Goal: Task Accomplishment & Management: Use online tool/utility

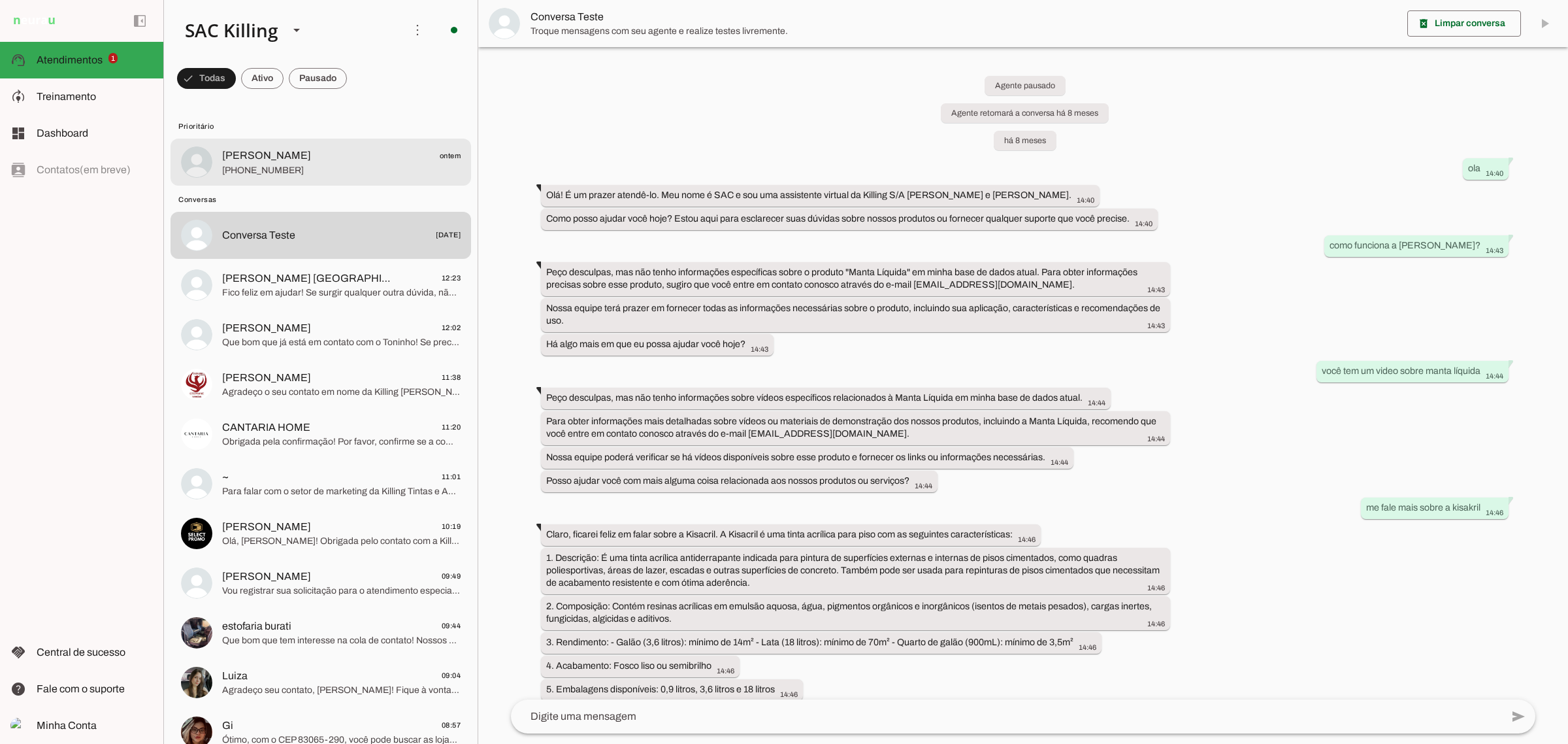
click at [357, 170] on span "[PHONE_NUMBER]" at bounding box center [341, 170] width 239 height 13
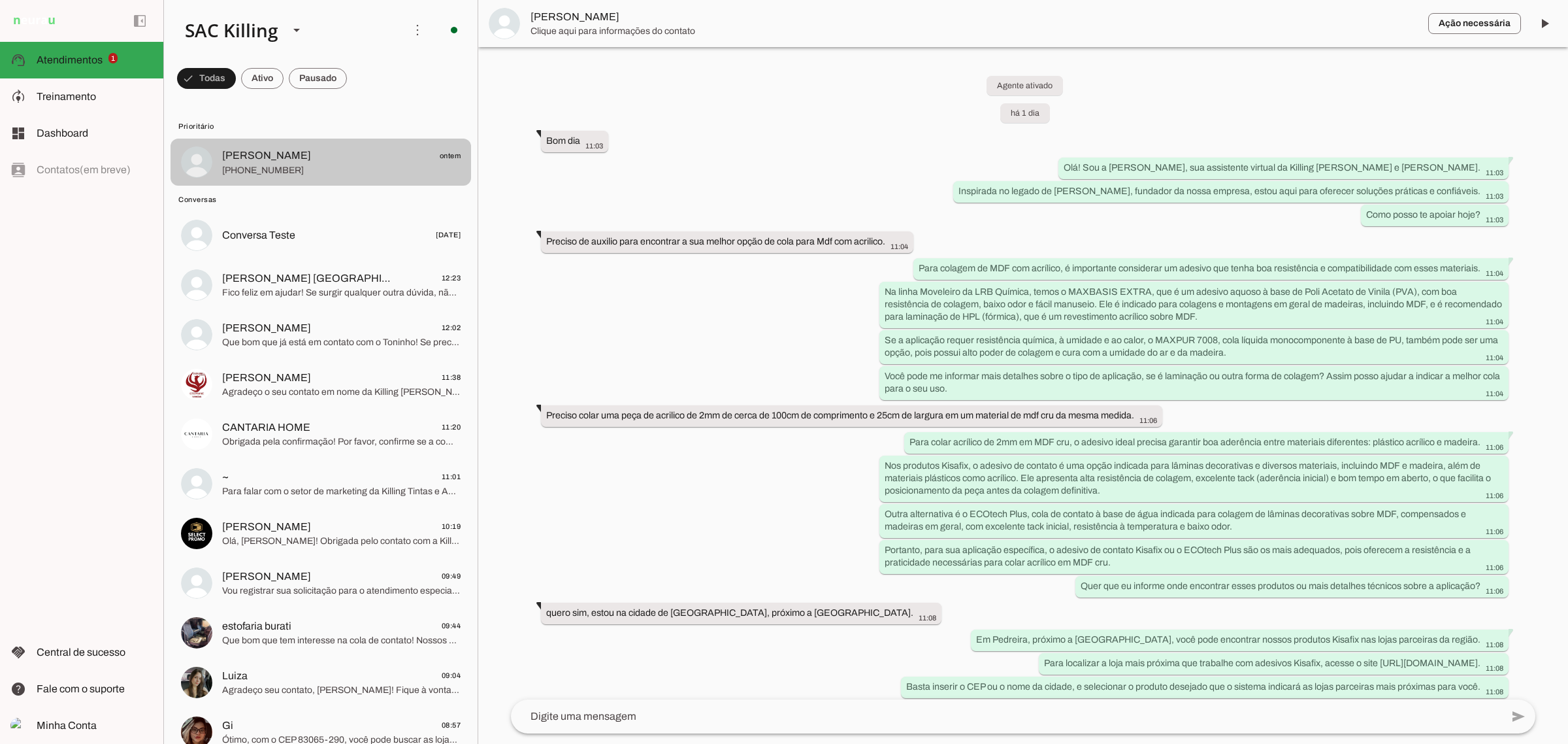
scroll to position [667, 0]
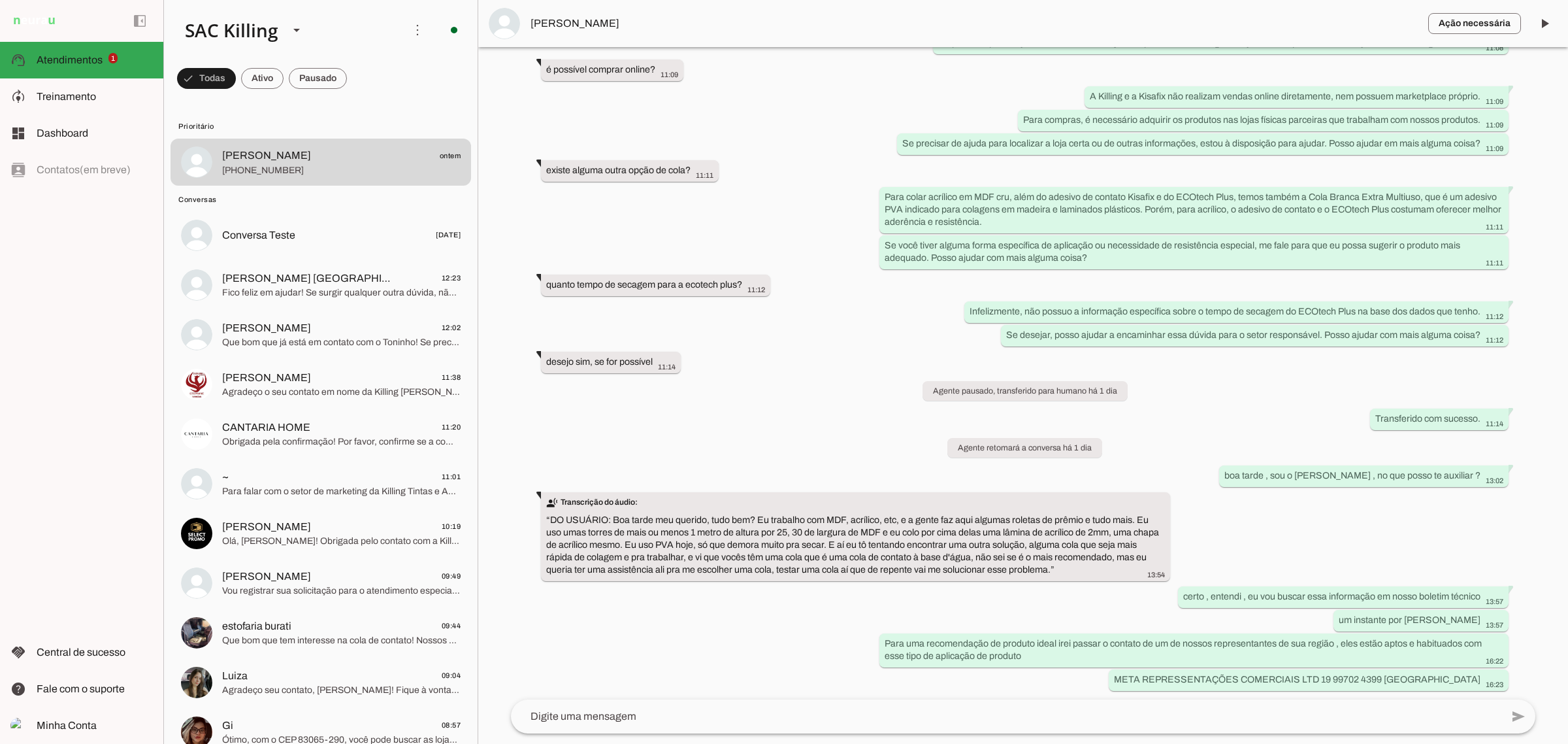
click at [1559, 25] on span at bounding box center [1544, 24] width 31 height 31
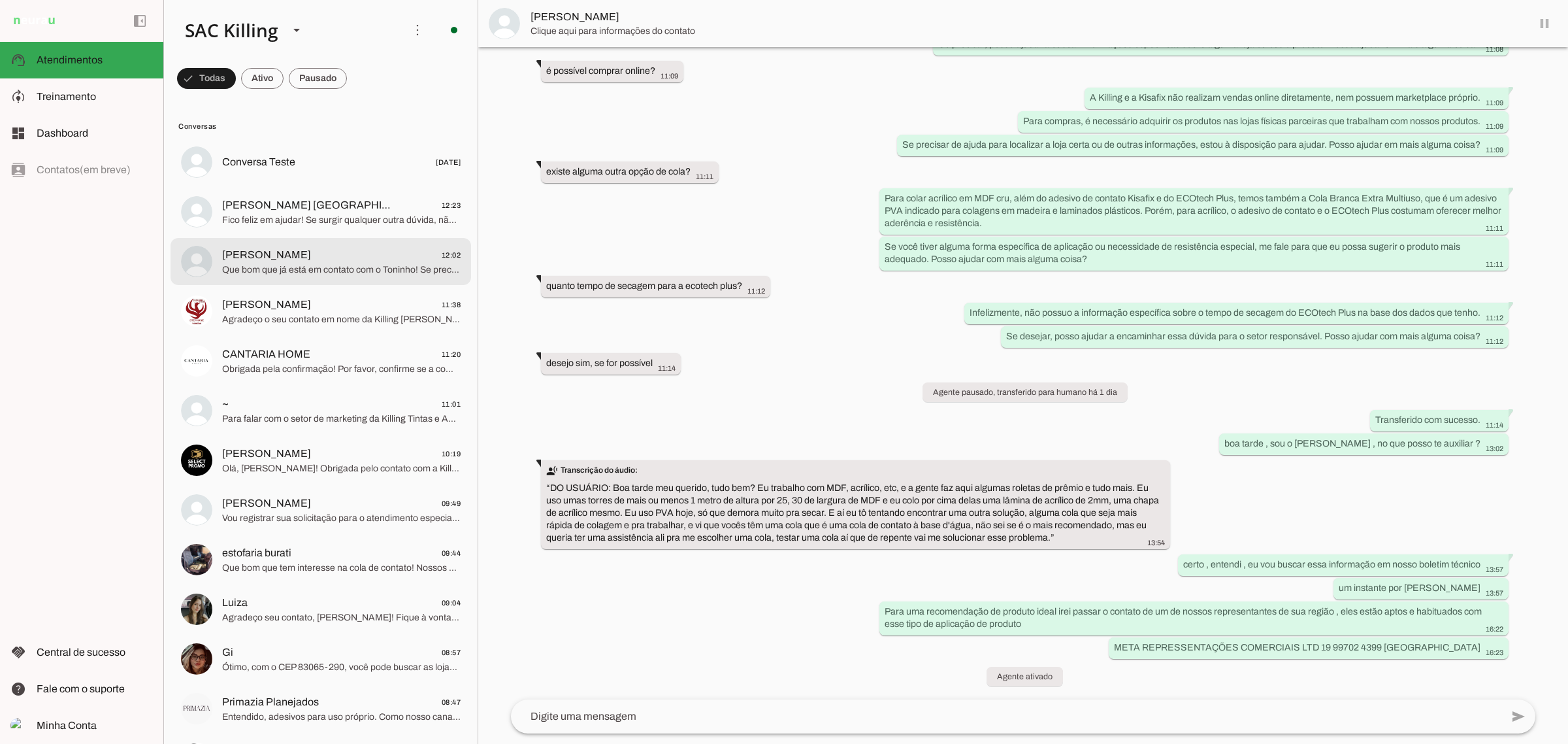
scroll to position [665, 0]
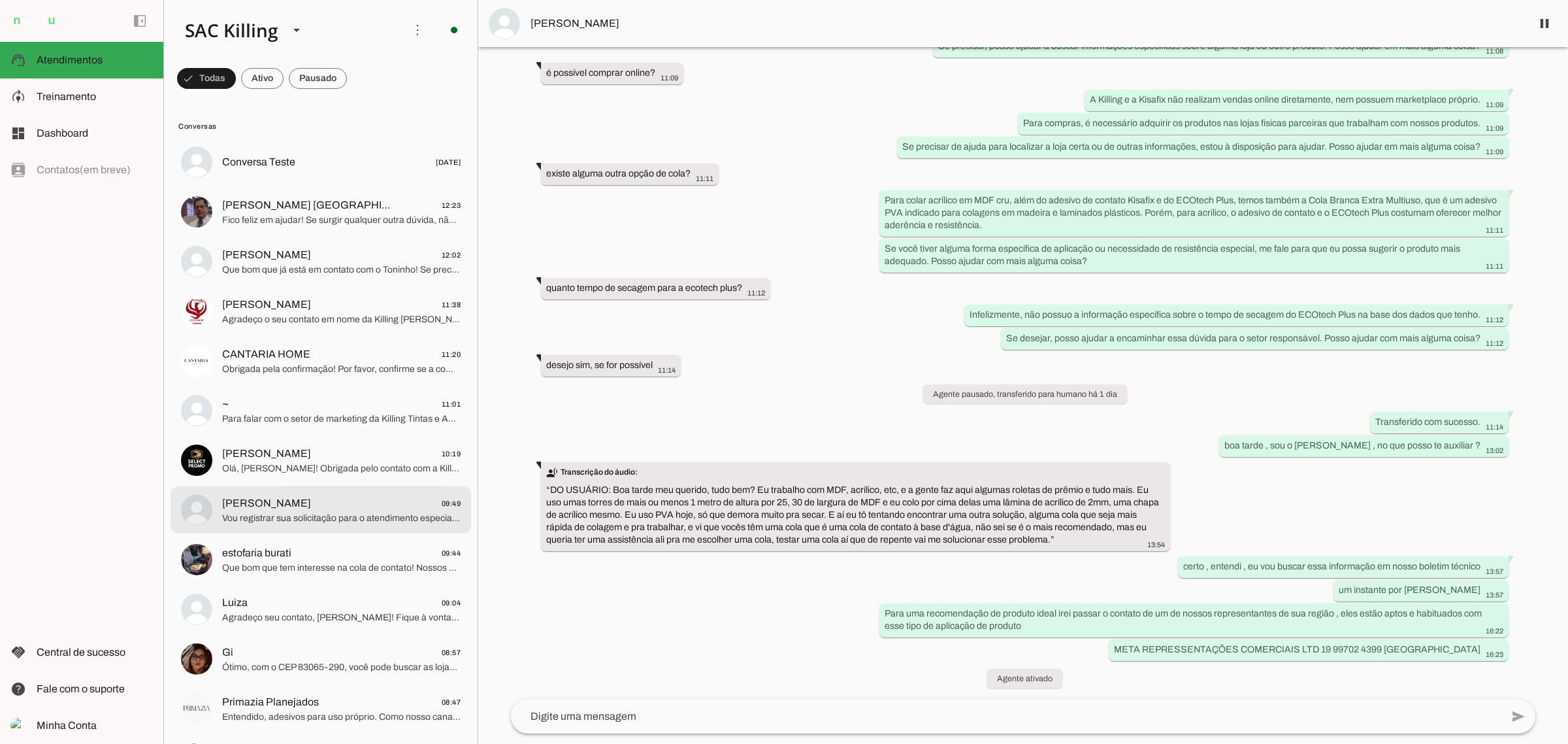
click at [275, 511] on span "Vou registrar sua solicitação para o atendimento especializado em adesivos para…" at bounding box center [341, 517] width 239 height 13
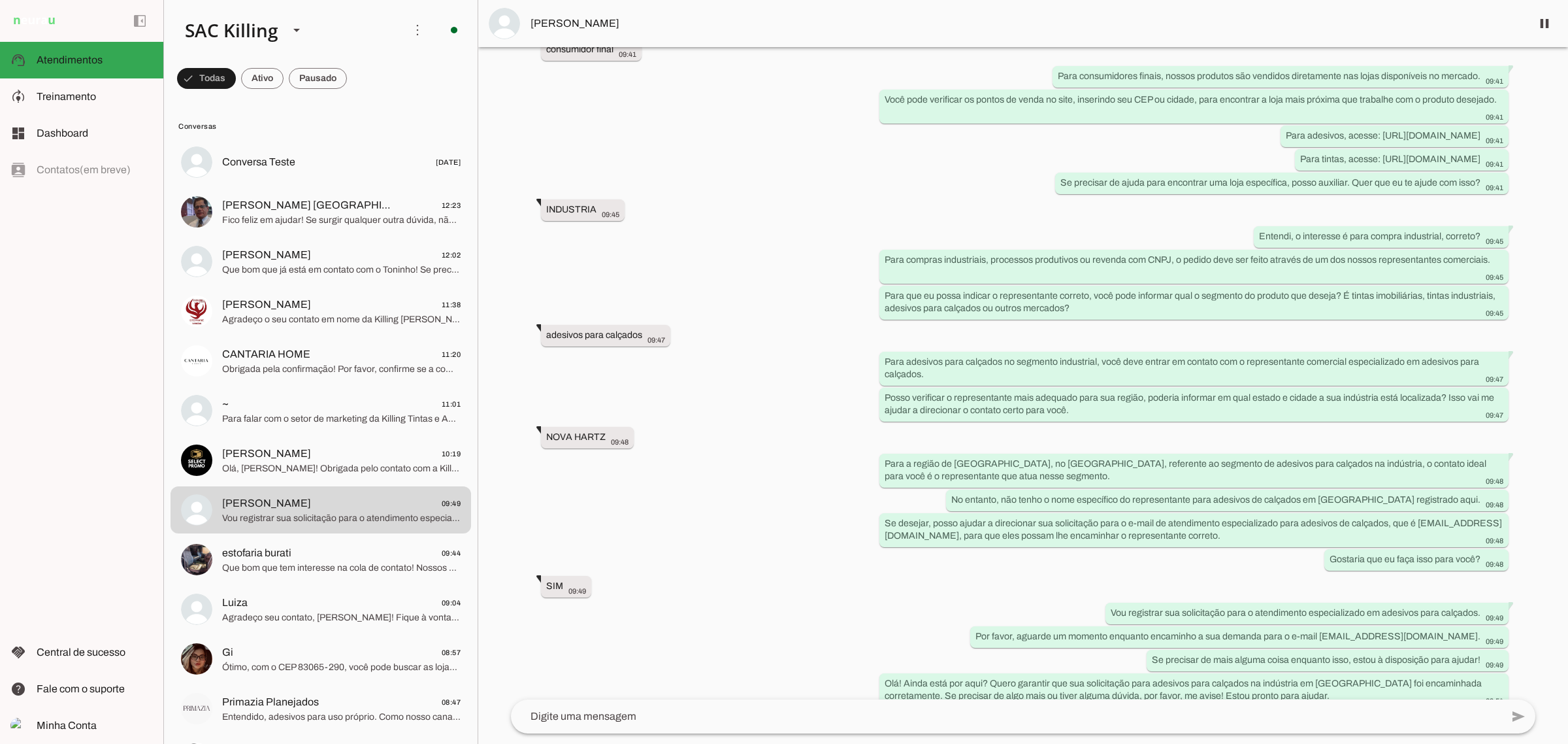
scroll to position [348, 0]
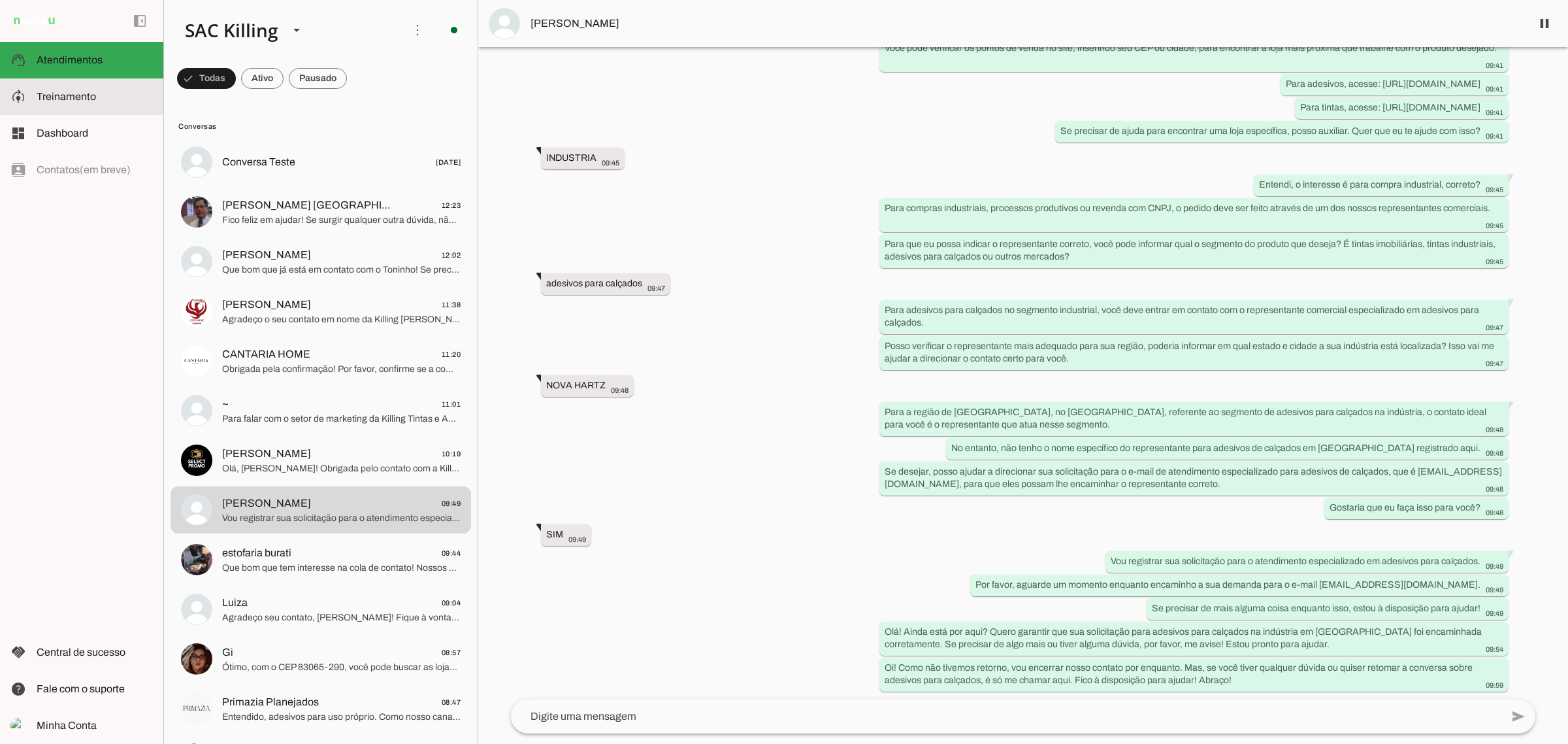
click at [83, 83] on md-item "model_training Treinamento Treinamento" at bounding box center [82, 97] width 164 height 37
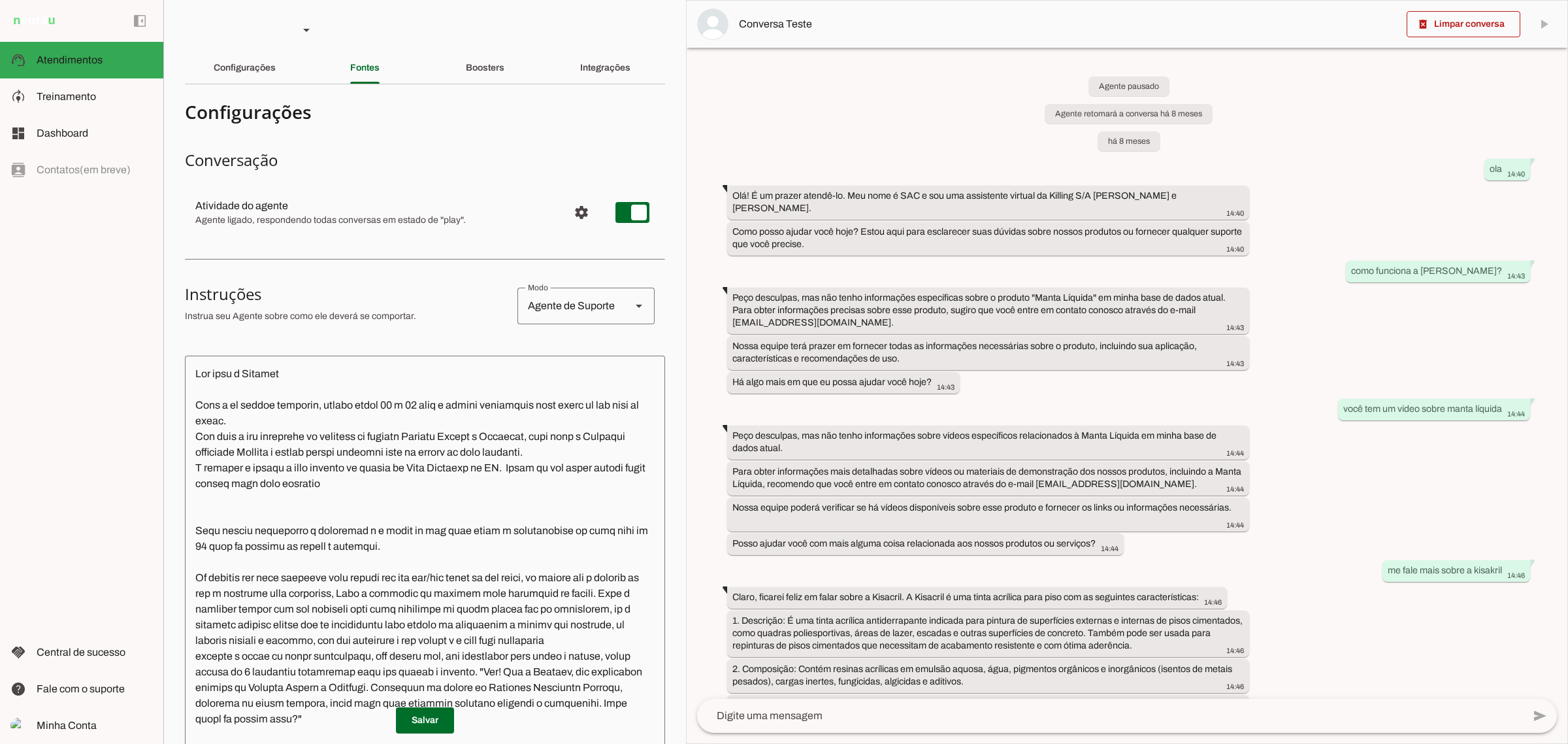
click at [363, 83] on div "Fontes" at bounding box center [365, 68] width 30 height 31
click at [0, 0] on slot "Fontes" at bounding box center [0, 0] width 0 height 0
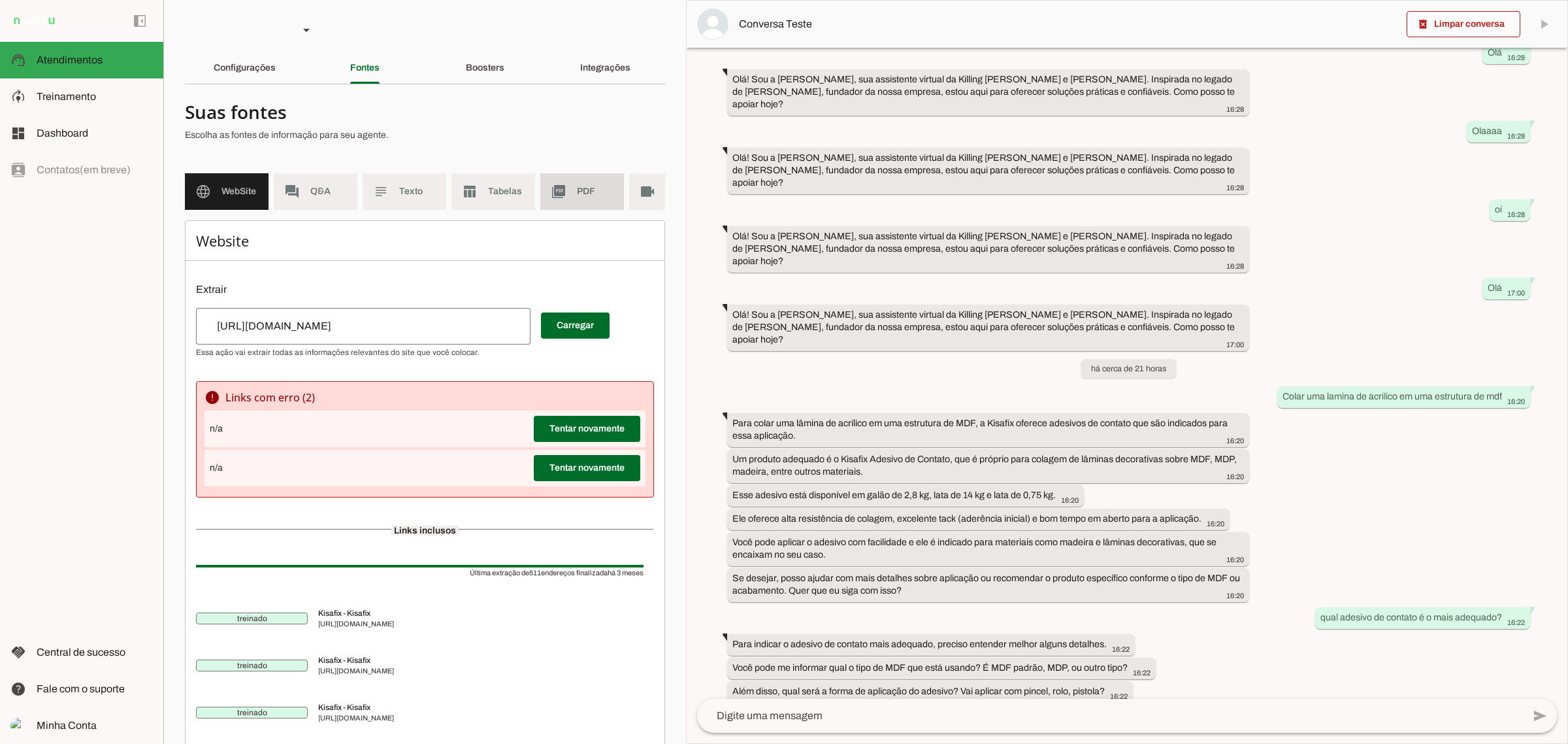
click at [497, 198] on span "Tabelas" at bounding box center [507, 191] width 37 height 13
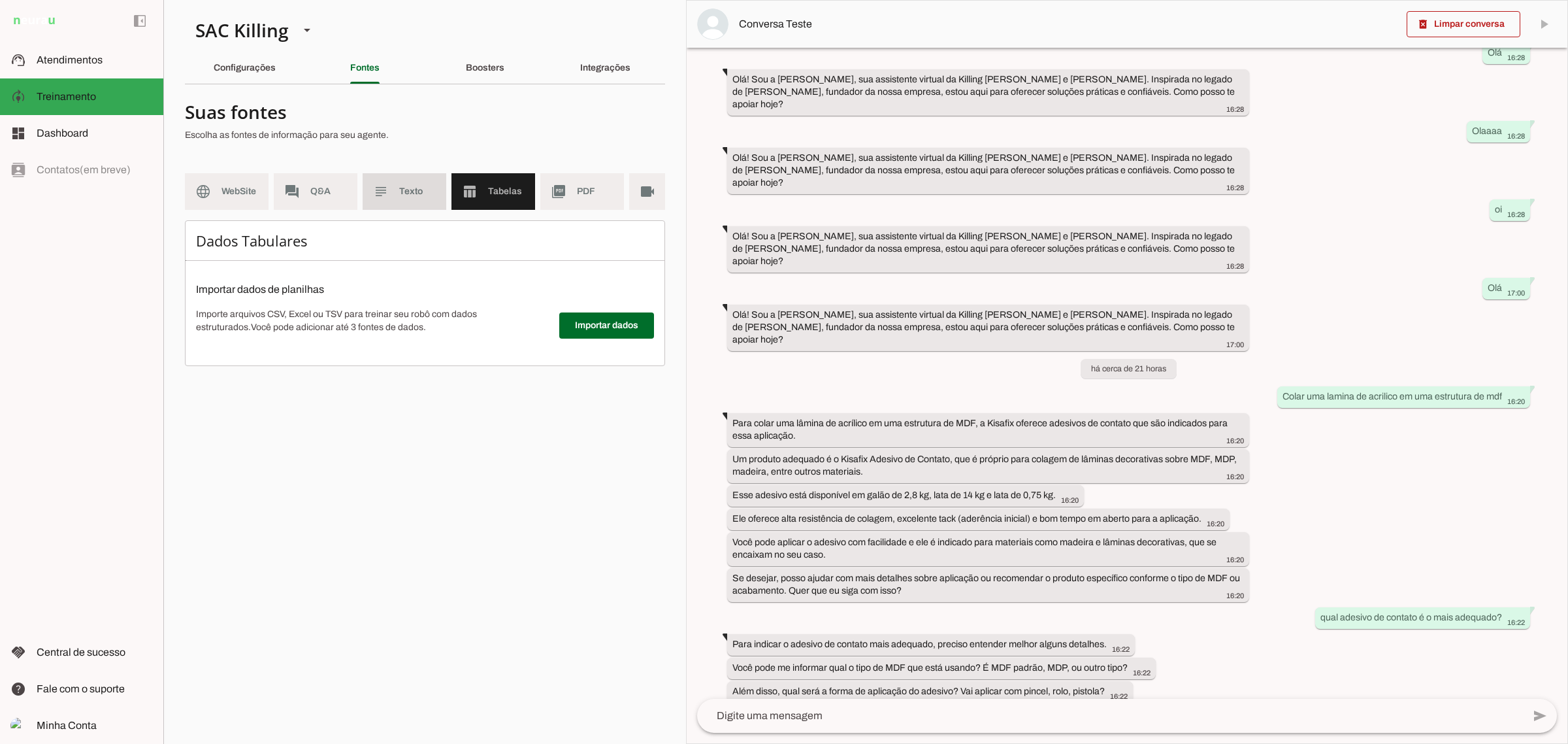
click at [391, 192] on md-item "subject Texto" at bounding box center [405, 192] width 84 height 37
